Goal: Find specific page/section: Find specific page/section

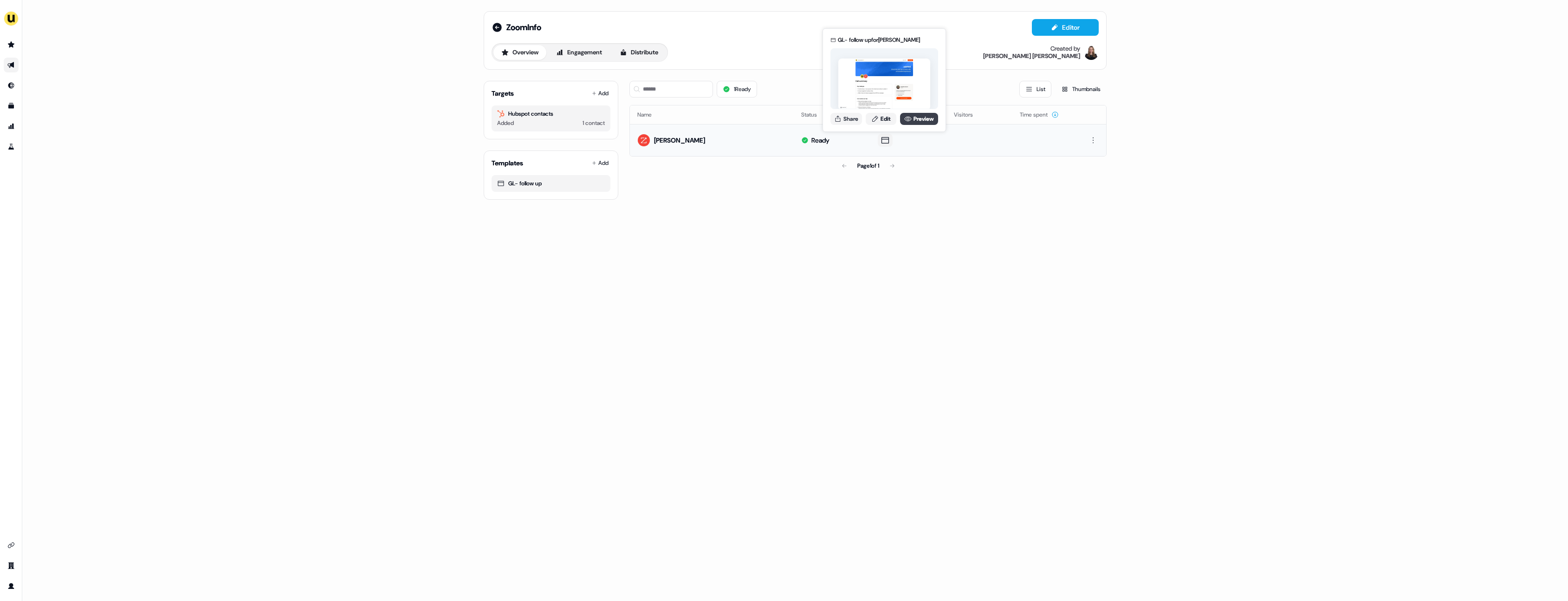
click at [907, 120] on icon at bounding box center [908, 118] width 7 height 4
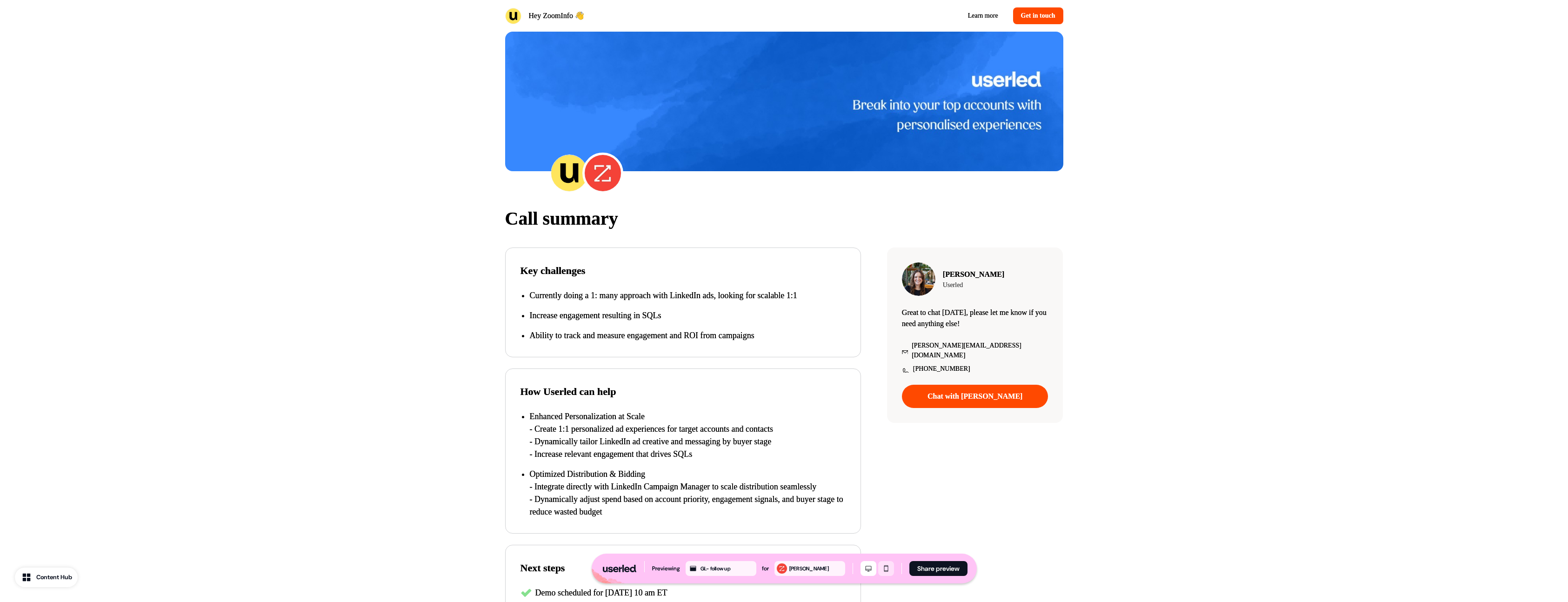
click at [888, 569] on icon "Mobile mode" at bounding box center [885, 568] width 11 height 8
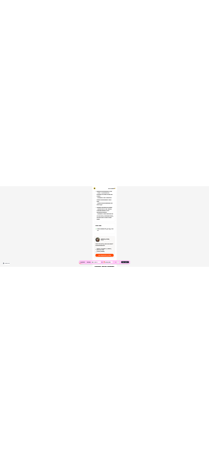
scroll to position [86, 0]
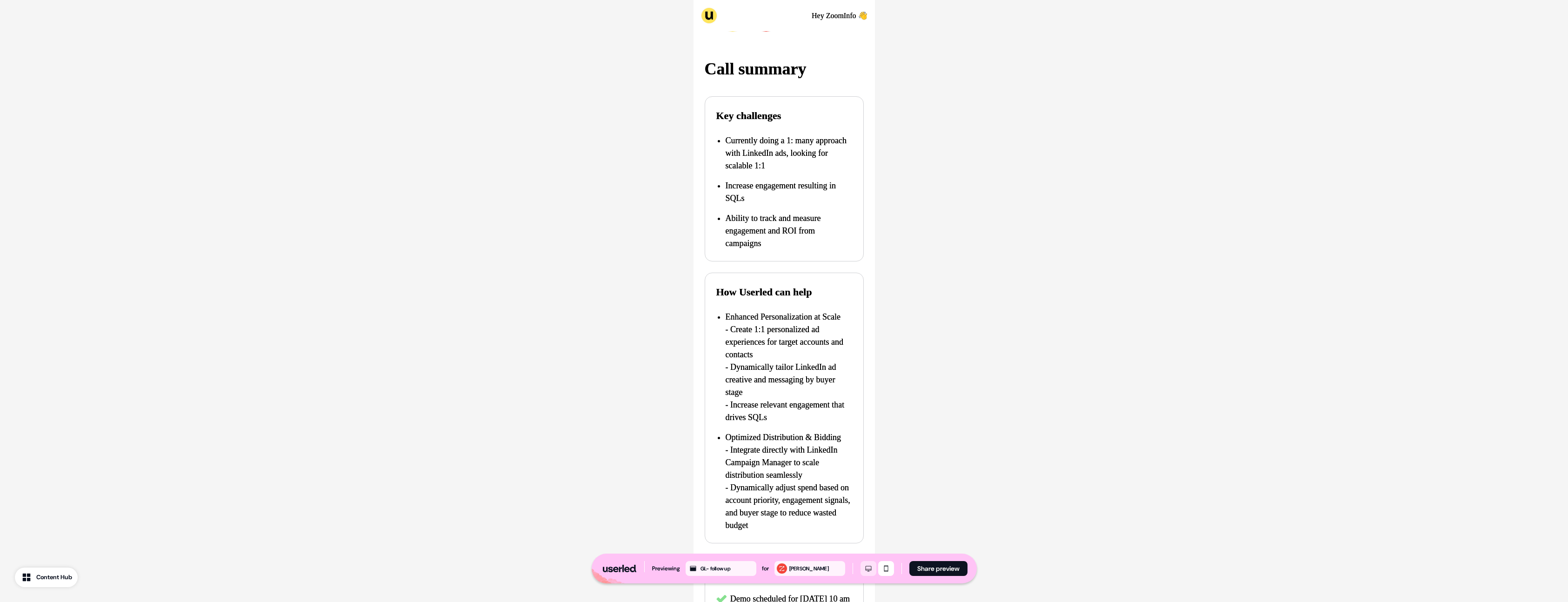
click at [868, 566] on icon "Desktop mode" at bounding box center [868, 568] width 11 height 8
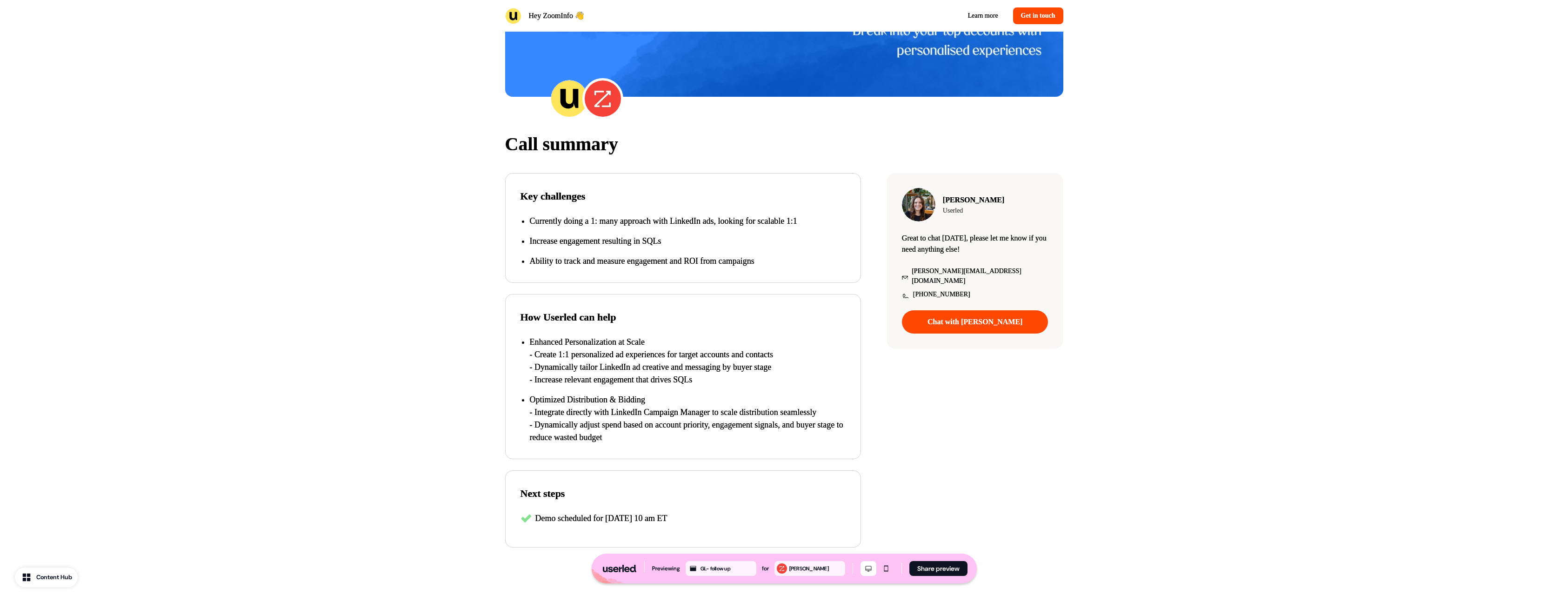
click at [970, 423] on div "Call summary Key challenges Currently doing a 1: many approach with LinkedIn ad…" at bounding box center [784, 351] width 614 height 465
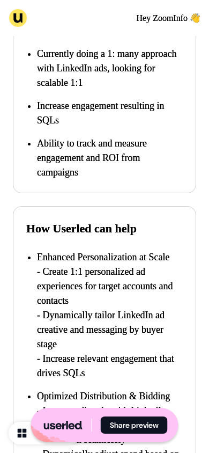
scroll to position [0, 0]
